Goal: Communication & Community: Answer question/provide support

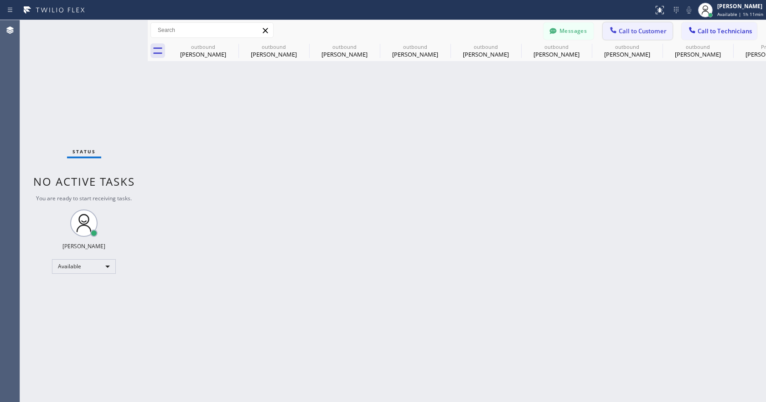
click at [634, 24] on button "Call to Customer" at bounding box center [638, 30] width 70 height 17
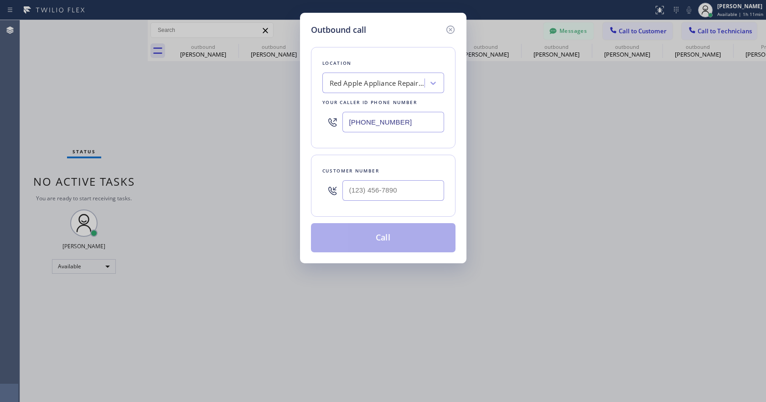
click at [363, 117] on input "[PHONE_NUMBER]" at bounding box center [393, 122] width 102 height 21
paste input "657) 213-3032"
type input "[PHONE_NUMBER]"
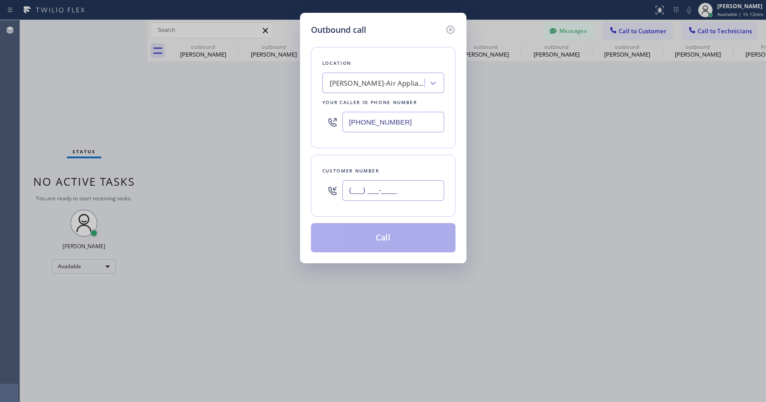
click at [354, 193] on input "(___) ___-____" at bounding box center [393, 190] width 102 height 21
paste input "949) 683-2414"
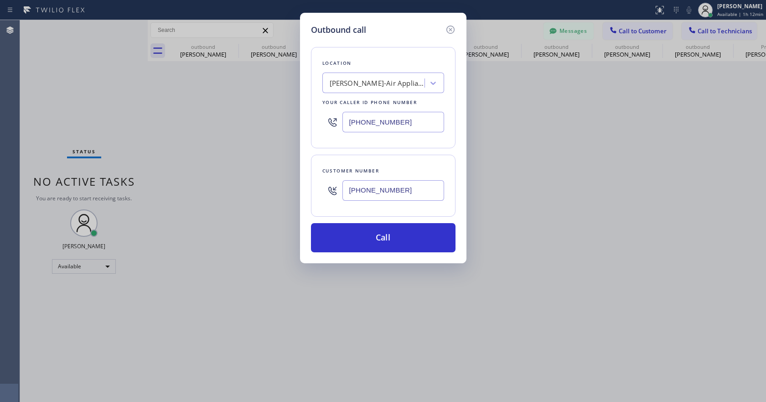
type input "[PHONE_NUMBER]"
click at [387, 237] on button "Call" at bounding box center [383, 237] width 144 height 29
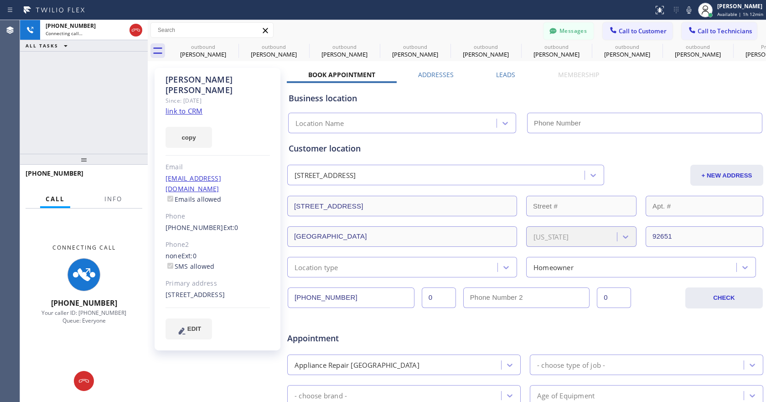
type input "[PHONE_NUMBER]"
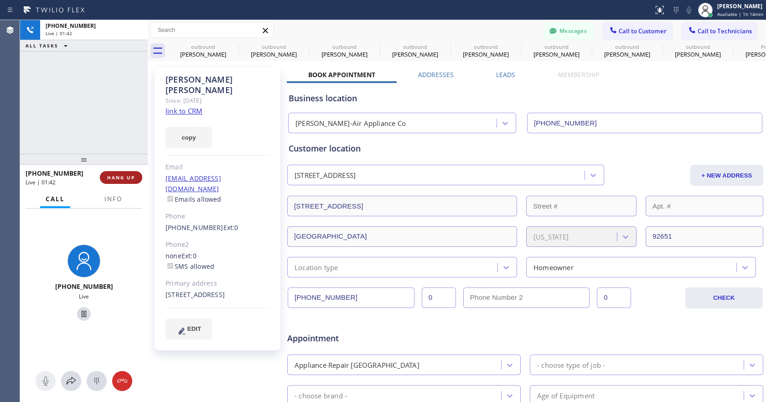
click at [120, 180] on span "HANG UP" at bounding box center [121, 177] width 28 height 6
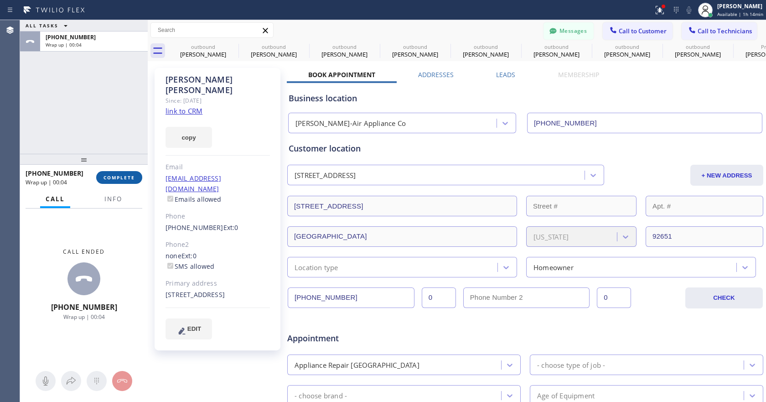
click at [105, 179] on span "COMPLETE" at bounding box center [118, 177] width 31 height 6
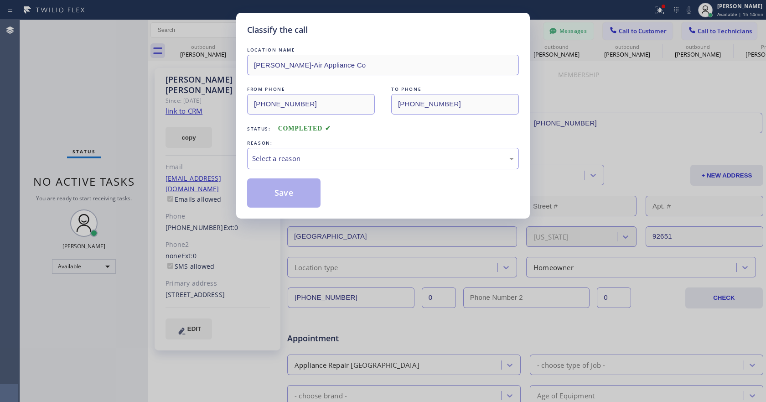
click at [394, 143] on div "REASON:" at bounding box center [383, 143] width 272 height 10
click at [378, 155] on div "Select a reason" at bounding box center [383, 158] width 262 height 10
click at [283, 181] on button "Save" at bounding box center [283, 192] width 73 height 29
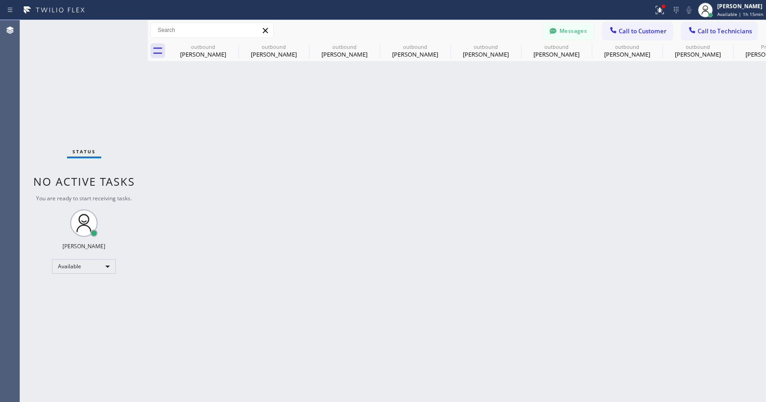
click at [298, 196] on div "Back to Dashboard Change Sender ID Customers Technicians [PERSON_NAME] [PERSON_…" at bounding box center [457, 210] width 618 height 381
click at [626, 26] on button "Call to Customer" at bounding box center [638, 30] width 70 height 17
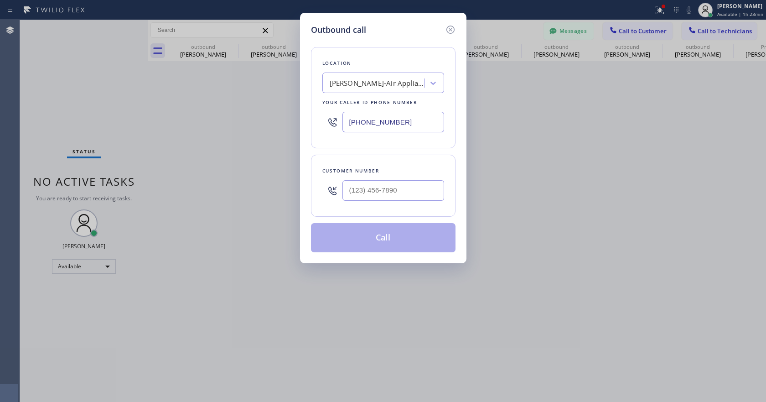
click at [366, 124] on input "[PHONE_NUMBER]" at bounding box center [393, 122] width 102 height 21
paste input "855) 731-495"
type input "[PHONE_NUMBER]"
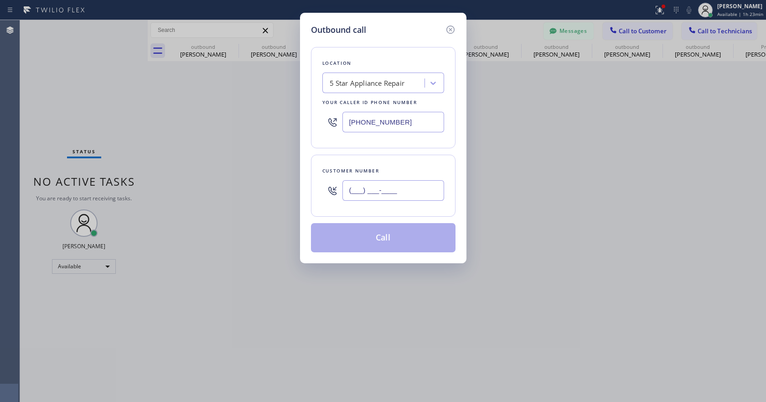
click at [376, 180] on input "(___) ___-____" at bounding box center [393, 190] width 102 height 21
paste input "650) 269-8520"
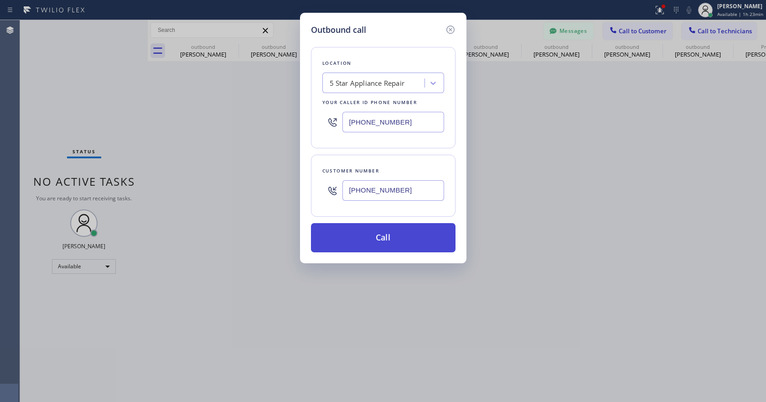
type input "[PHONE_NUMBER]"
click at [371, 238] on button "Call" at bounding box center [383, 237] width 144 height 29
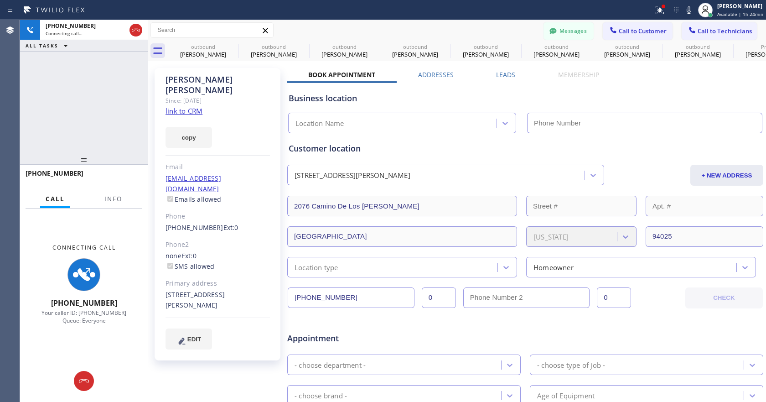
type input "[PHONE_NUMBER]"
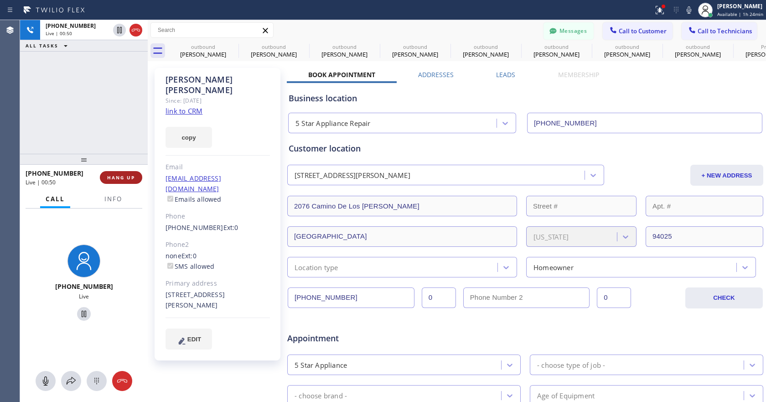
click at [134, 181] on button "HANG UP" at bounding box center [121, 177] width 42 height 13
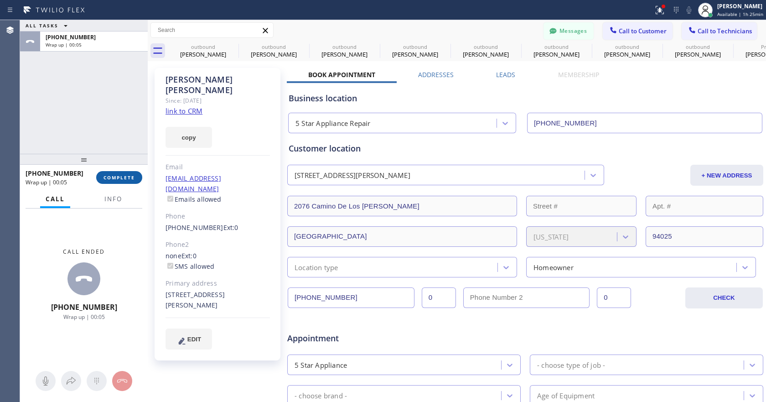
click at [130, 181] on button "COMPLETE" at bounding box center [119, 177] width 46 height 13
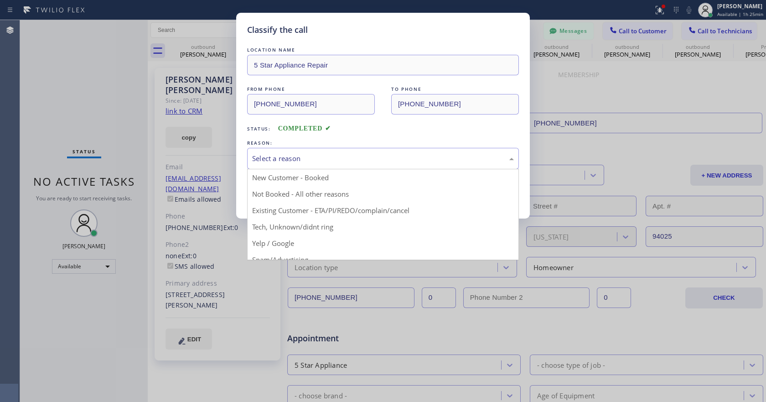
click at [296, 168] on div "Select a reason New Customer - Booked Not Booked - All other reasons Existing C…" at bounding box center [383, 158] width 272 height 21
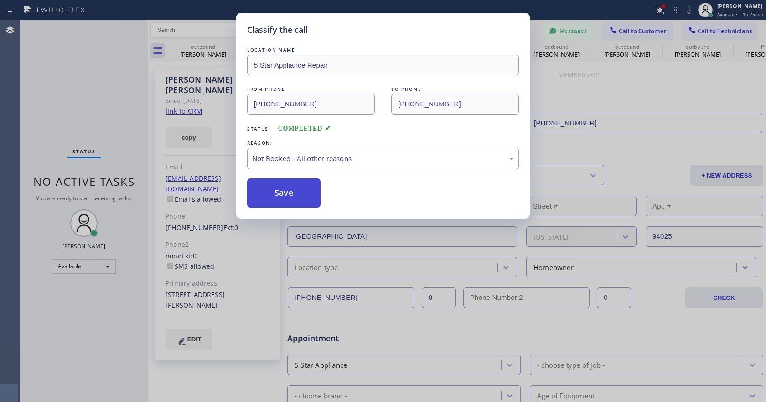
drag, startPoint x: 293, startPoint y: 196, endPoint x: 397, endPoint y: 182, distance: 105.3
click at [293, 195] on button "Save" at bounding box center [283, 192] width 73 height 29
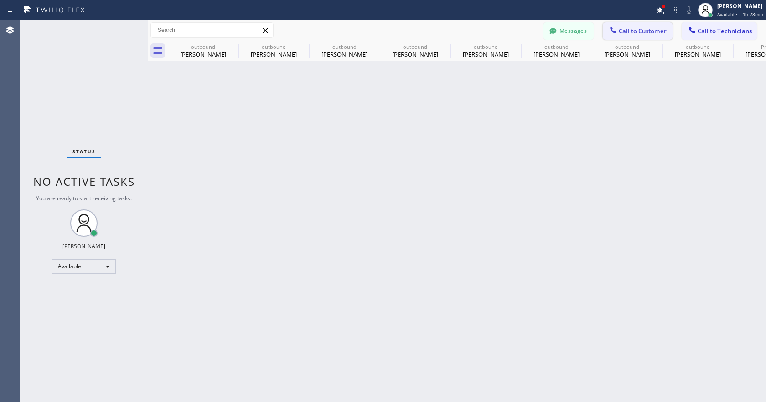
click at [619, 30] on span "Call to Customer" at bounding box center [642, 31] width 48 height 8
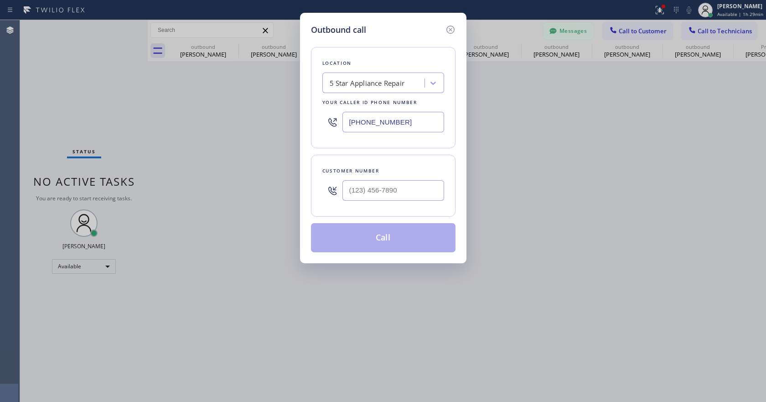
click at [365, 121] on input "[PHONE_NUMBER]" at bounding box center [393, 122] width 102 height 21
paste input "657) 213-303"
type input "[PHONE_NUMBER]"
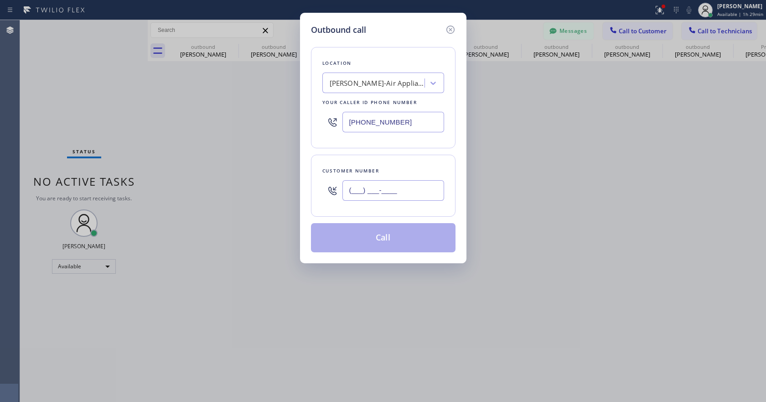
click at [383, 194] on input "(___) ___-____" at bounding box center [393, 190] width 102 height 21
paste input "949) 683-2414"
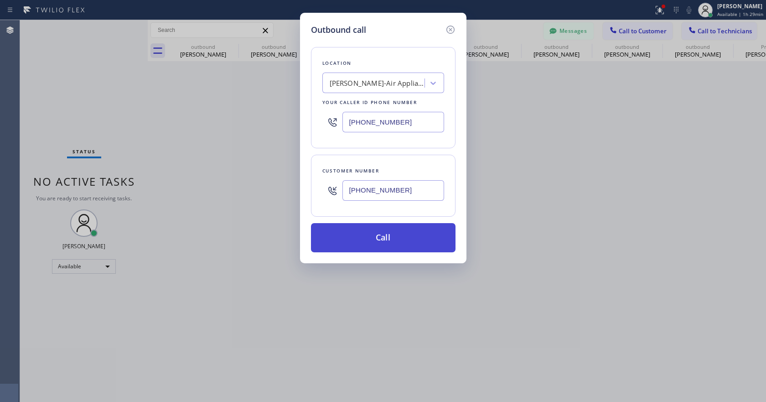
type input "[PHONE_NUMBER]"
click at [391, 244] on button "Call" at bounding box center [383, 237] width 144 height 29
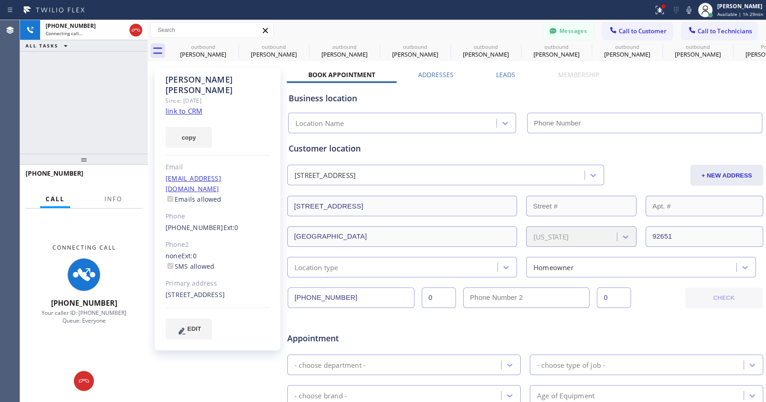
type input "[PHONE_NUMBER]"
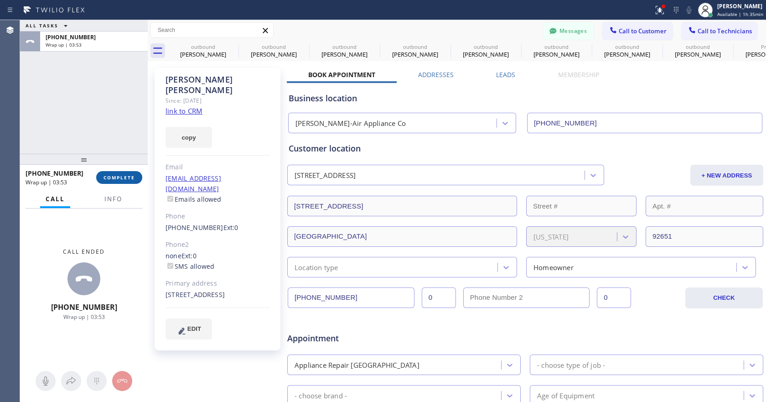
drag, startPoint x: 127, startPoint y: 178, endPoint x: 132, endPoint y: 177, distance: 5.5
click at [127, 178] on span "COMPLETE" at bounding box center [118, 177] width 31 height 6
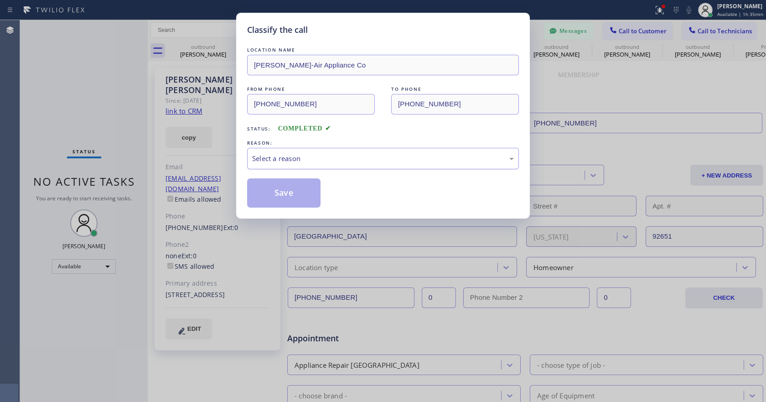
click at [317, 150] on div "Select a reason" at bounding box center [383, 158] width 272 height 21
click at [306, 180] on button "Save" at bounding box center [283, 192] width 73 height 29
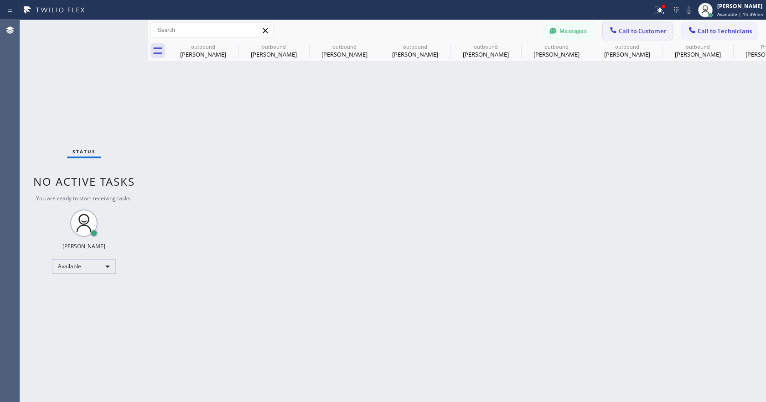
click at [647, 35] on span "Call to Customer" at bounding box center [642, 31] width 48 height 8
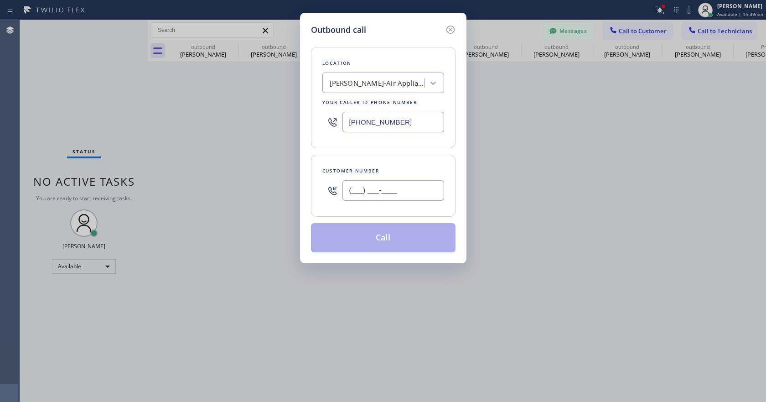
click at [372, 190] on input "(___) ___-____" at bounding box center [393, 190] width 102 height 21
paste input "949) 683-2414"
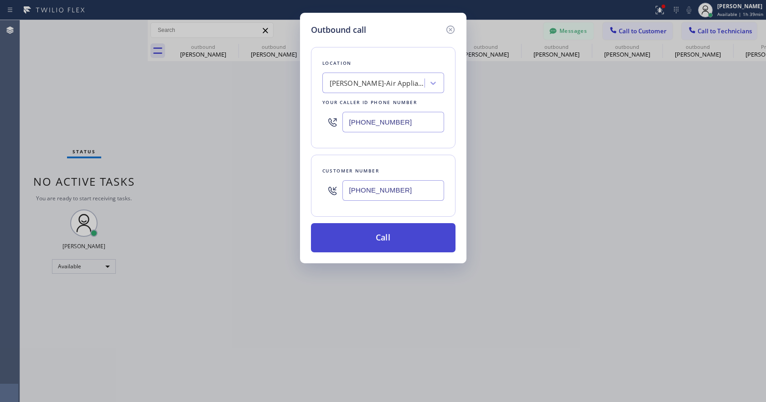
type input "[PHONE_NUMBER]"
click at [384, 243] on button "Call" at bounding box center [383, 237] width 144 height 29
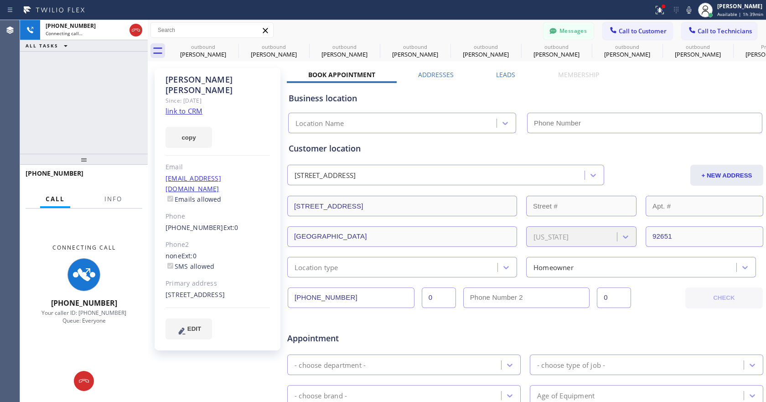
type input "[PHONE_NUMBER]"
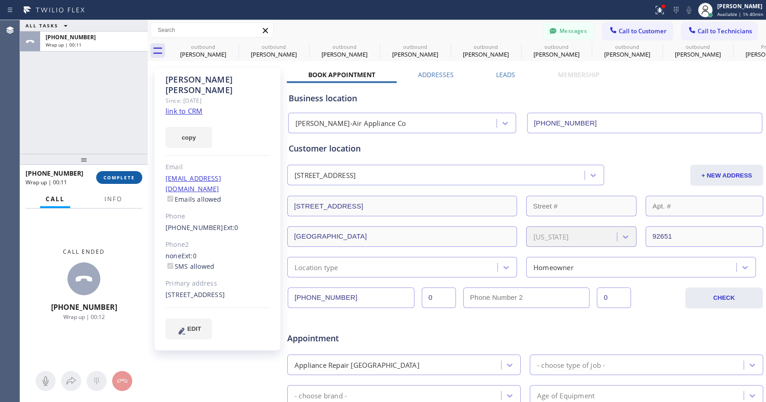
click at [131, 171] on button "COMPLETE" at bounding box center [119, 177] width 46 height 13
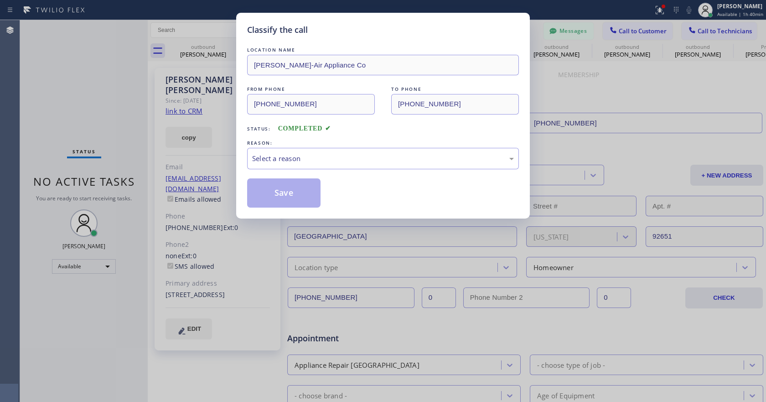
click at [356, 174] on div "LOCATION NAME [PERSON_NAME]-Air Appliance Co FROM PHONE [PHONE_NUMBER] TO PHONE…" at bounding box center [383, 126] width 272 height 162
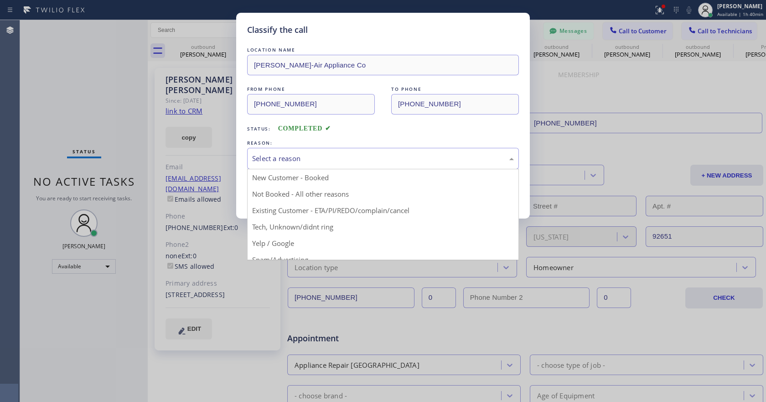
click at [355, 164] on div "Select a reason" at bounding box center [383, 158] width 272 height 21
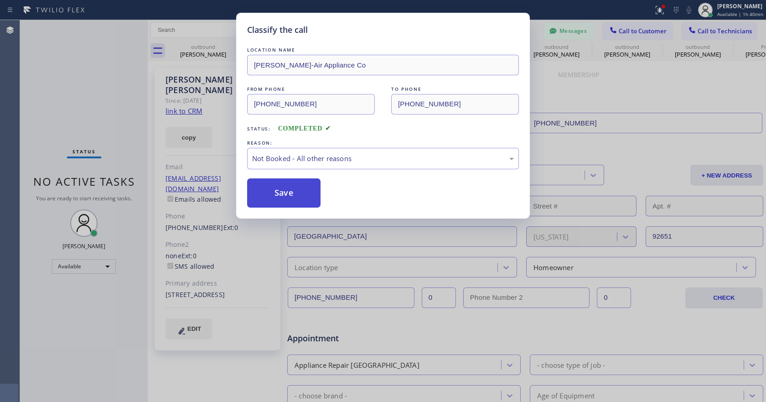
drag, startPoint x: 295, startPoint y: 195, endPoint x: 294, endPoint y: 178, distance: 16.5
click at [294, 195] on button "Save" at bounding box center [283, 192] width 73 height 29
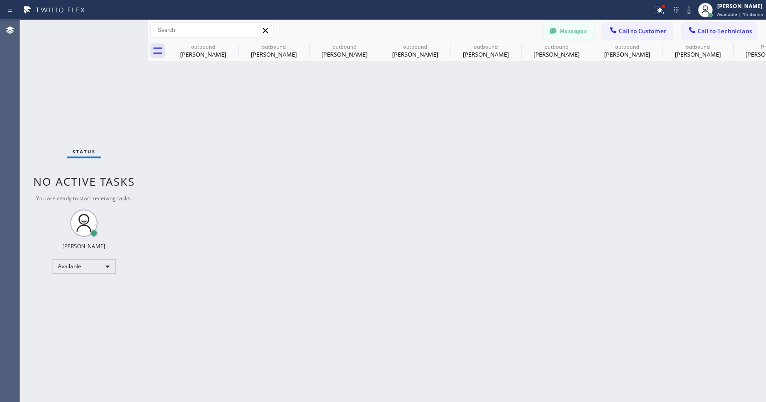
click at [567, 30] on button "Messages" at bounding box center [568, 30] width 50 height 17
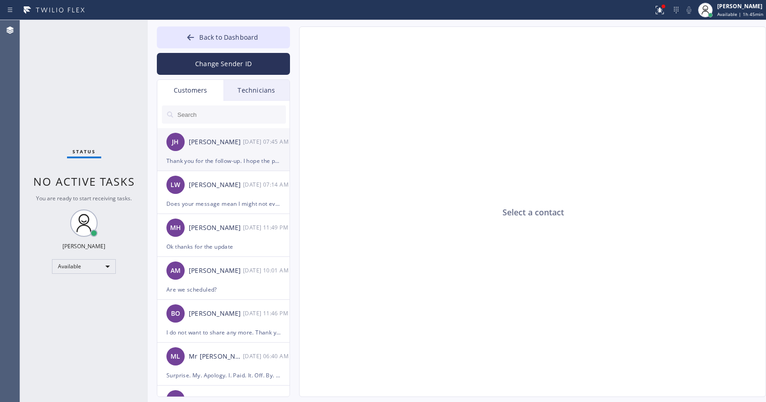
click at [227, 154] on div "[PERSON_NAME] [PERSON_NAME] [DATE] 07:45 AM" at bounding box center [223, 141] width 133 height 27
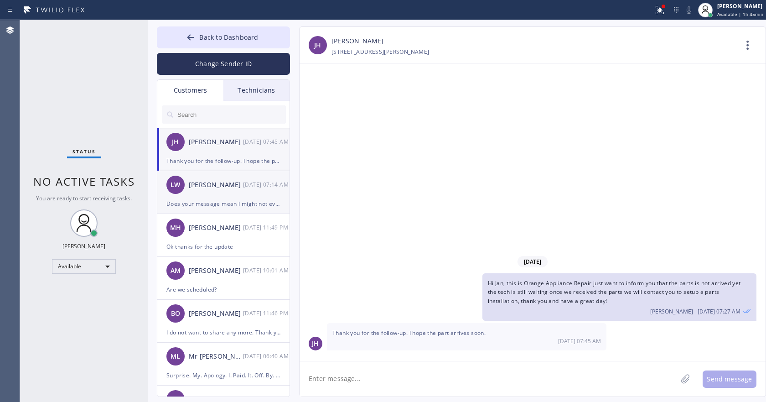
click at [254, 202] on div "Does your message mean I might not even expect to receive a call until the end …" at bounding box center [223, 203] width 114 height 10
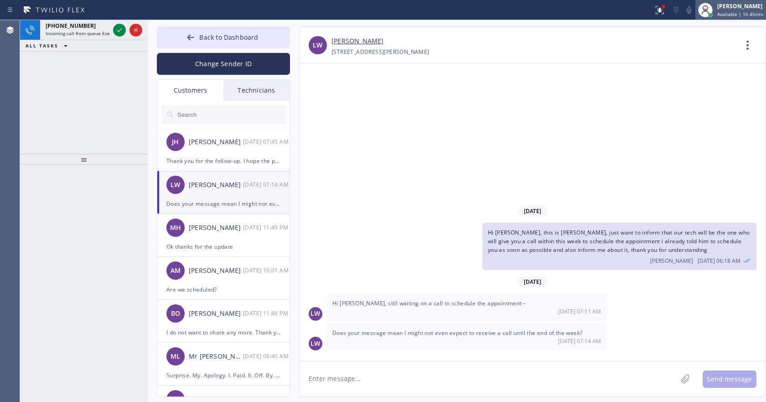
click at [719, 18] on div "[PERSON_NAME] Available | 1h 45min" at bounding box center [730, 10] width 71 height 20
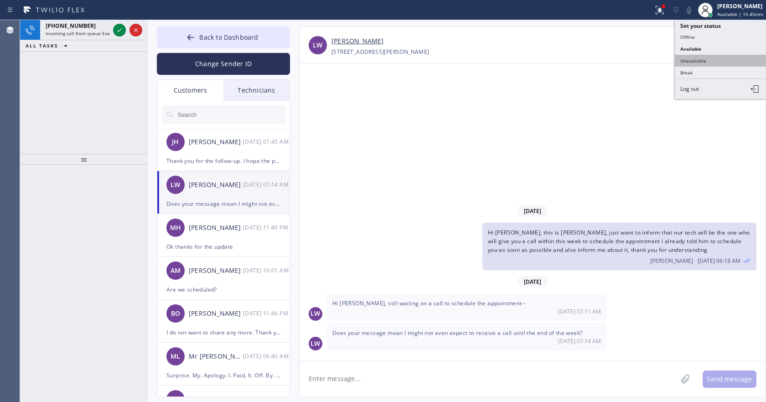
click at [703, 62] on button "Unavailable" at bounding box center [720, 61] width 91 height 12
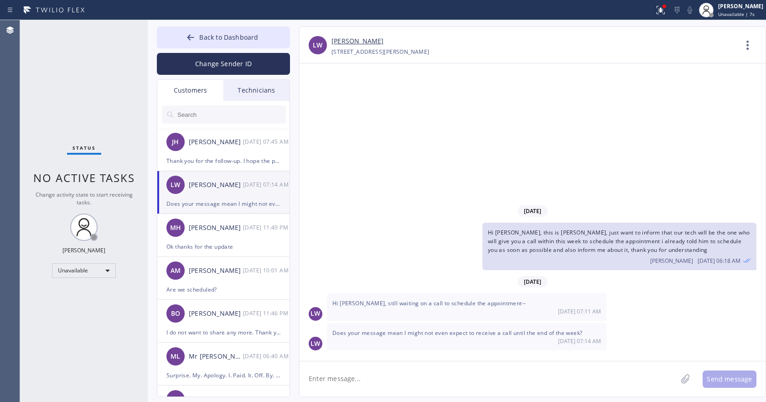
click at [391, 374] on textarea at bounding box center [487, 378] width 377 height 35
click at [391, 371] on textarea at bounding box center [487, 378] width 377 height 35
click at [751, 40] on icon at bounding box center [748, 45] width 22 height 22
click at [690, 95] on li "Call to Customer" at bounding box center [692, 94] width 132 height 24
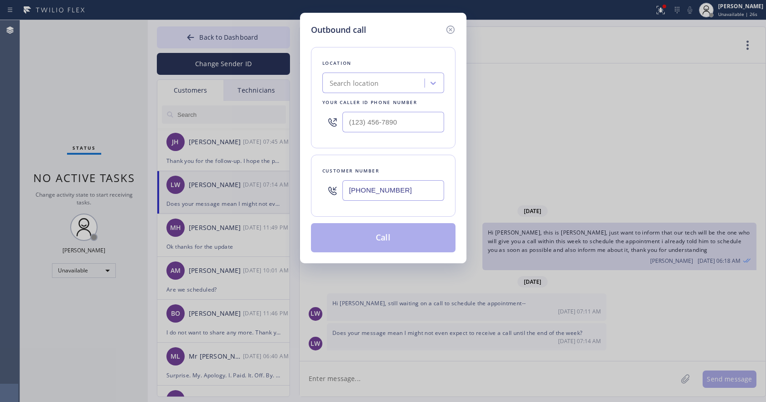
type input "(___) ___-____"
click at [395, 126] on input "(___) ___-____" at bounding box center [393, 122] width 102 height 21
paste input "714) 855-4254"
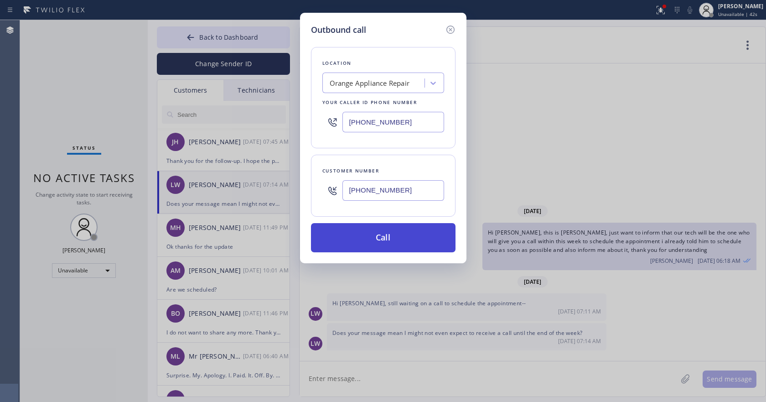
type input "[PHONE_NUMBER]"
click at [372, 232] on button "Call" at bounding box center [383, 237] width 144 height 29
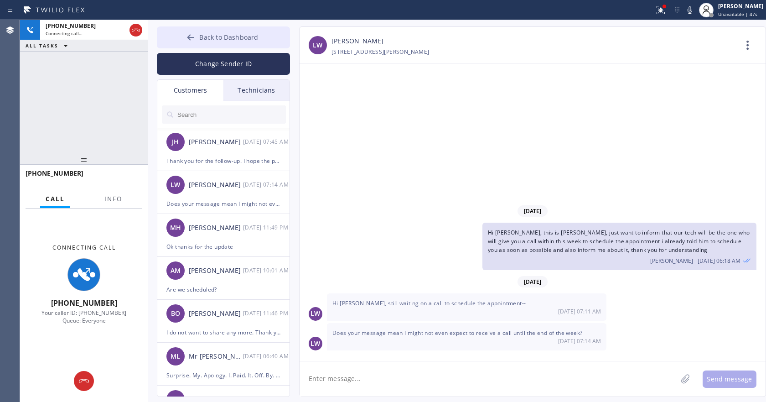
type input "[PHONE_NUMBER]"
click at [211, 42] on button "Back to Dashboard" at bounding box center [223, 37] width 133 height 22
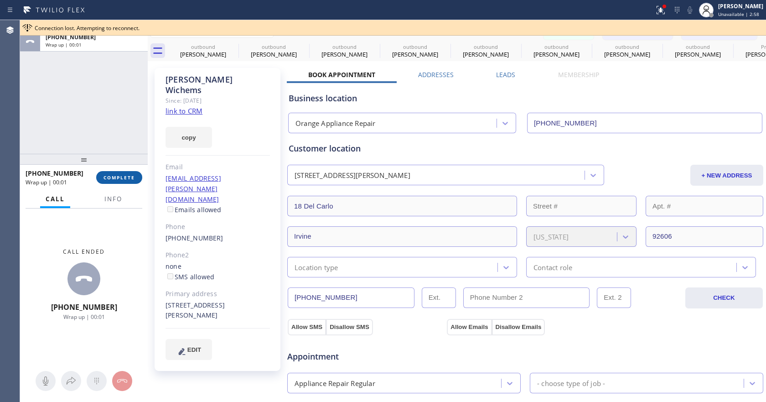
click at [128, 177] on span "COMPLETE" at bounding box center [118, 177] width 31 height 6
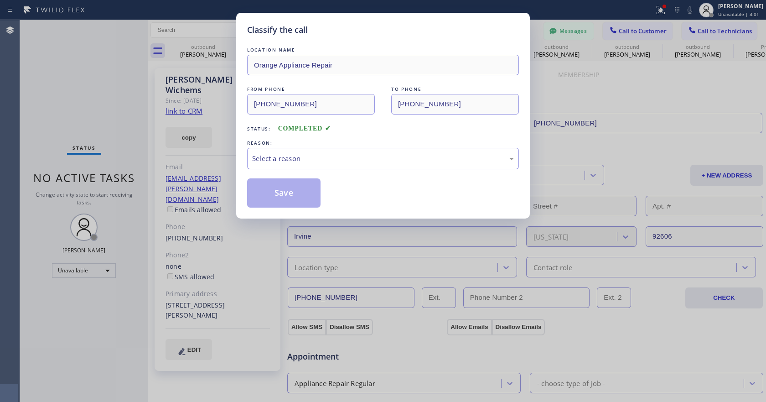
click at [373, 146] on div "REASON:" at bounding box center [383, 143] width 272 height 10
click at [362, 159] on div "Select a reason" at bounding box center [383, 158] width 262 height 10
click at [304, 200] on button "Save" at bounding box center [283, 192] width 73 height 29
